Goal: Find specific page/section: Find specific page/section

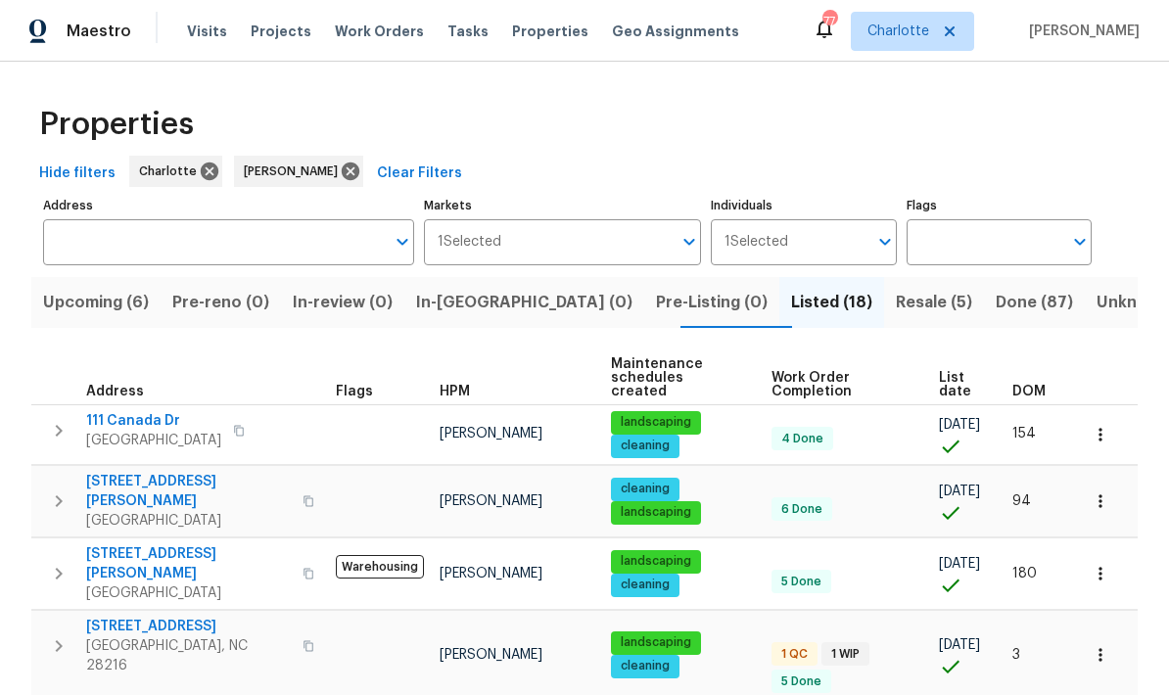
click at [896, 292] on span "Resale (5)" at bounding box center [934, 302] width 76 height 27
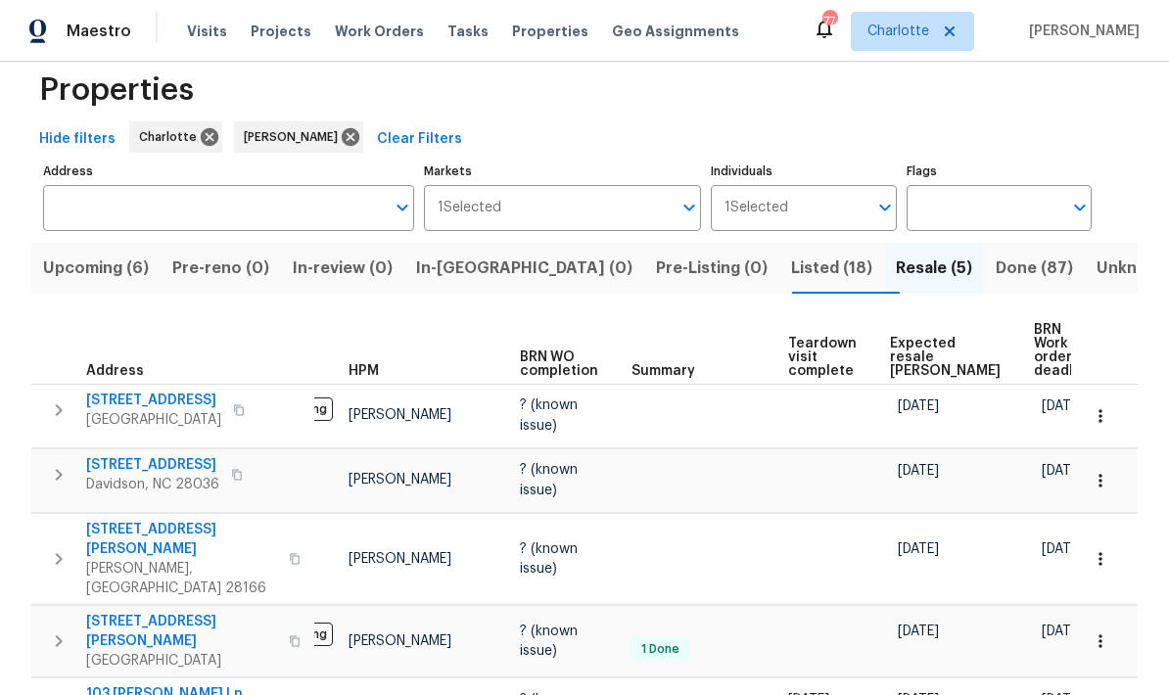
scroll to position [0, 76]
click at [780, 283] on button "Listed (18)" at bounding box center [832, 268] width 105 height 51
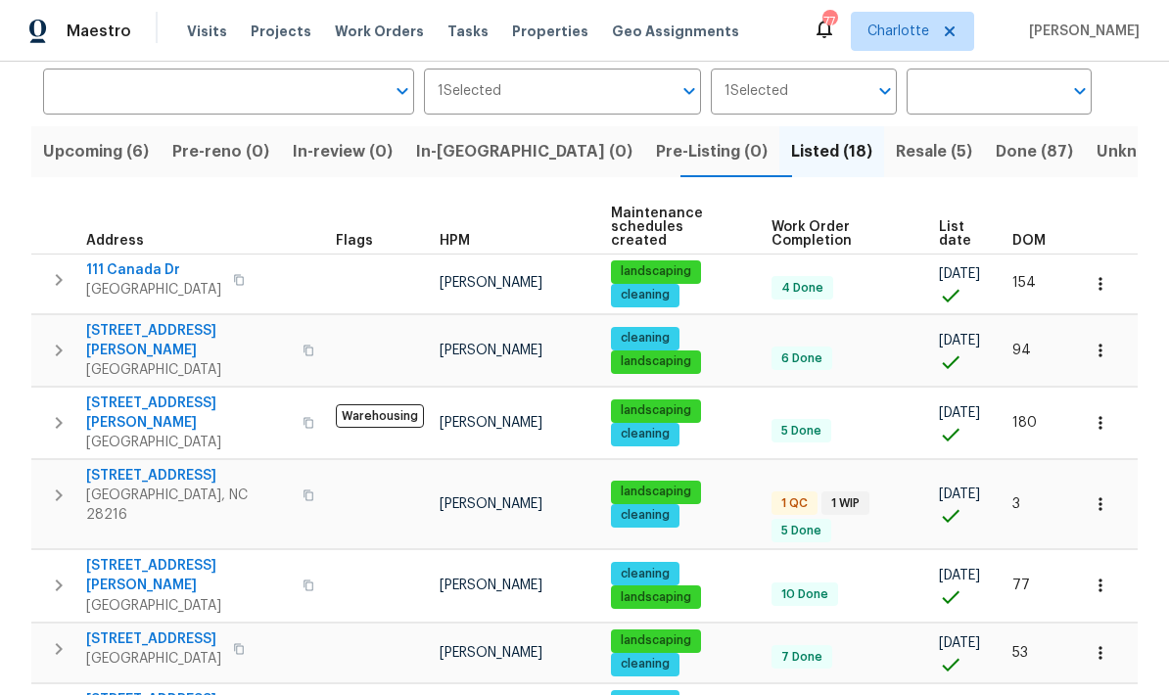
scroll to position [140, 0]
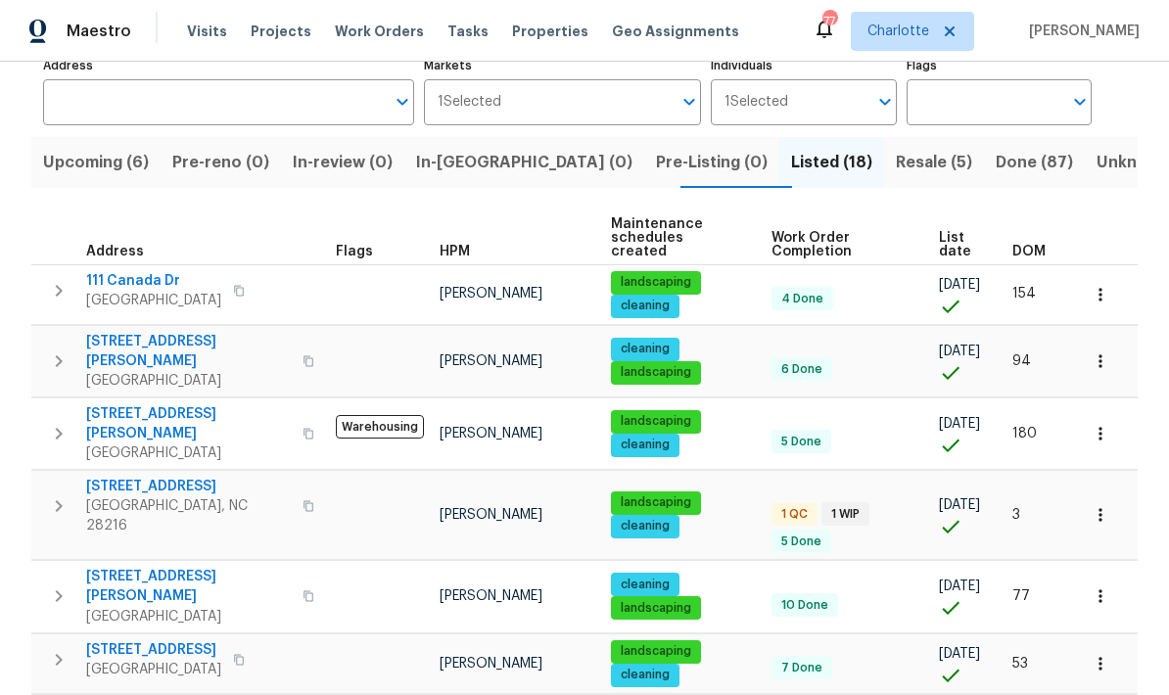
click at [55, 165] on span "Upcoming (6)" at bounding box center [96, 162] width 106 height 27
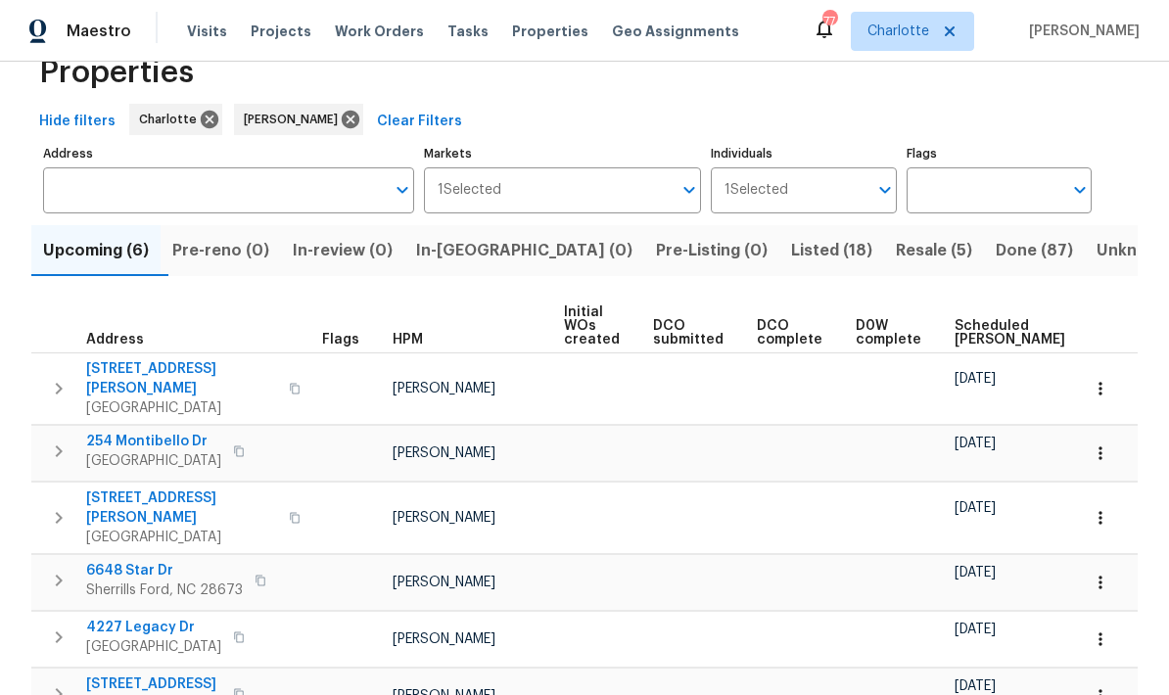
scroll to position [78, 0]
click at [57, 506] on icon "button" at bounding box center [59, 518] width 24 height 24
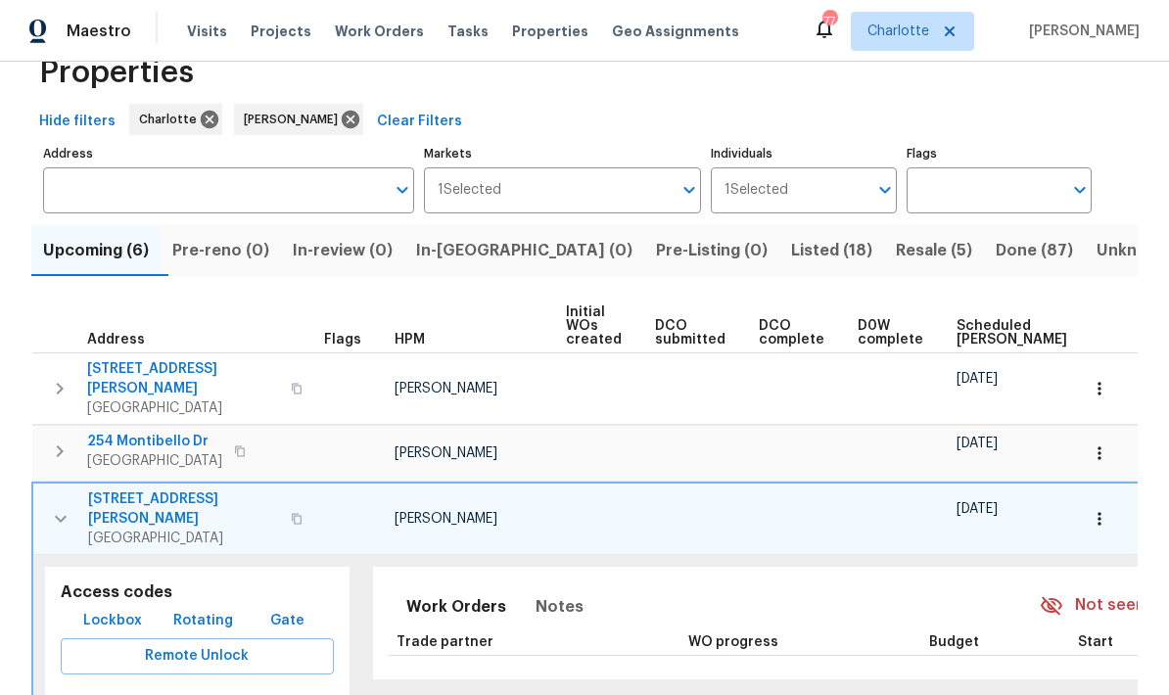
click at [118, 484] on td "[STREET_ADDRESS][PERSON_NAME]" at bounding box center [174, 519] width 283 height 71
click at [131, 490] on span "[STREET_ADDRESS][PERSON_NAME]" at bounding box center [183, 509] width 191 height 39
click at [72, 490] on button "button" at bounding box center [60, 519] width 39 height 59
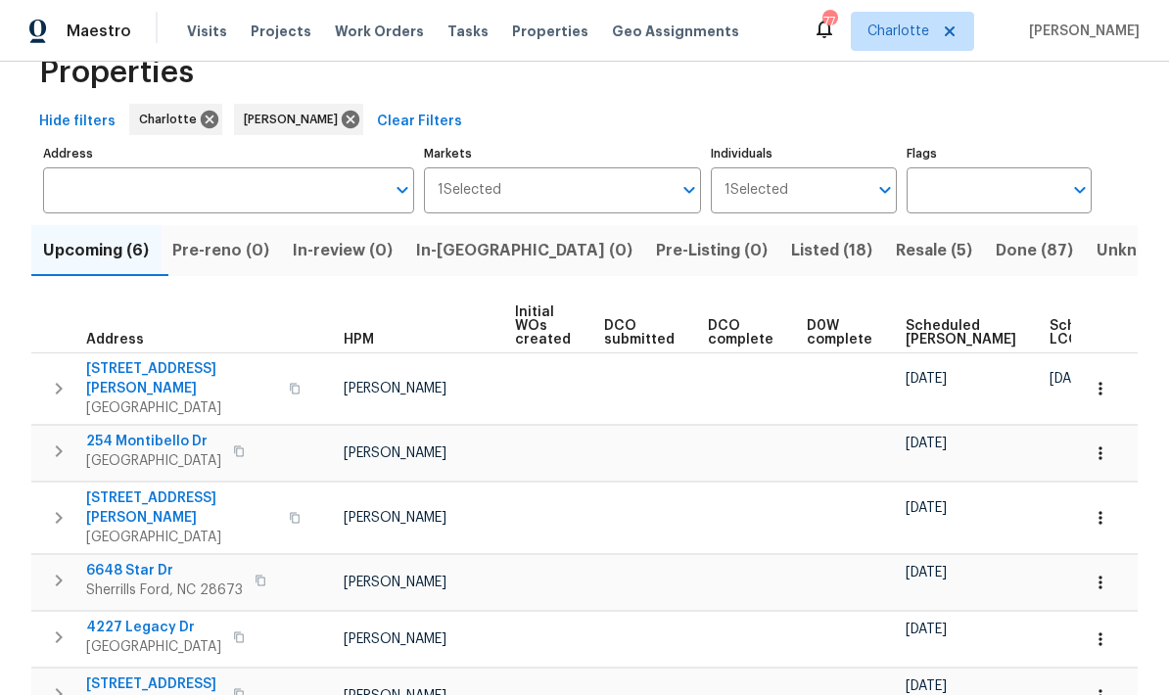
scroll to position [0, 50]
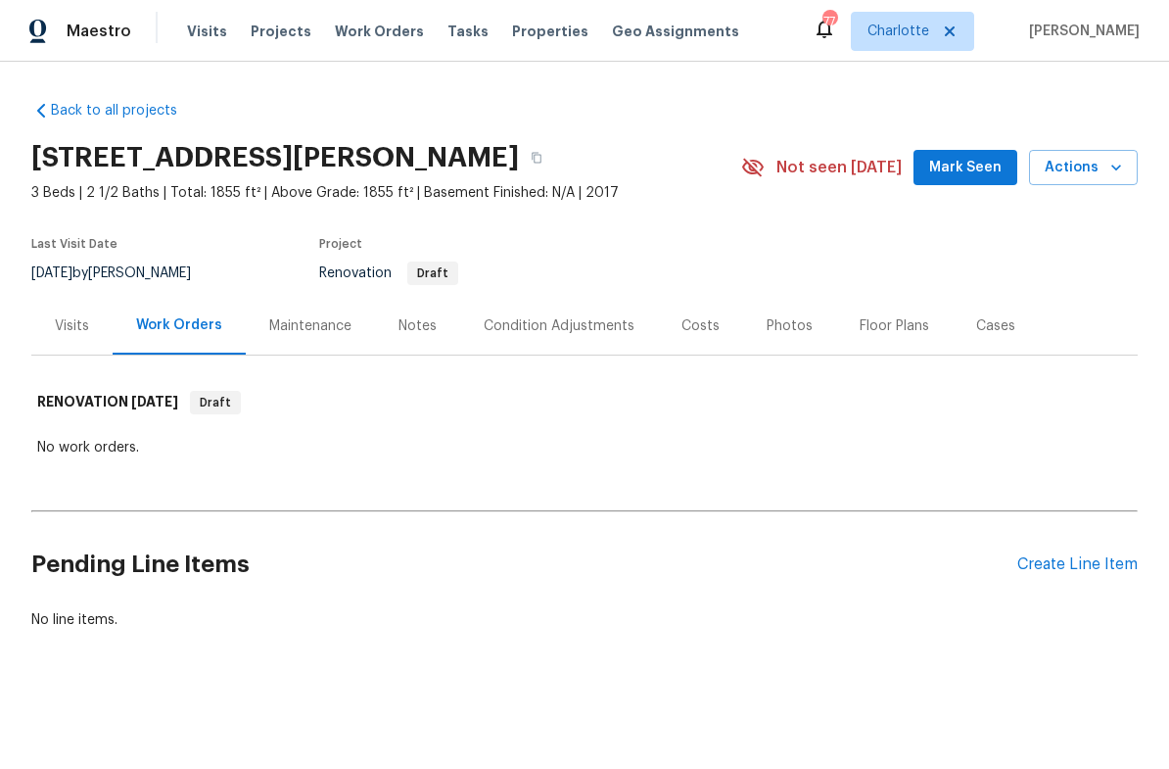
click at [406, 322] on div "Notes" at bounding box center [418, 326] width 38 height 20
